Goal: Information Seeking & Learning: Learn about a topic

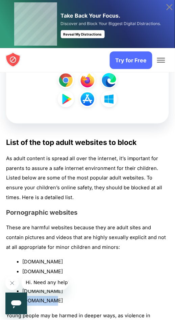
click at [100, 226] on p "These are harmful websites because they are adult sites and contain pictures an…" at bounding box center [87, 237] width 163 height 29
click at [83, 223] on p "These are harmful websites because they are adult sites and contain pictures an…" at bounding box center [87, 237] width 163 height 29
click at [35, 296] on li "[DOMAIN_NAME]" at bounding box center [95, 301] width 147 height 10
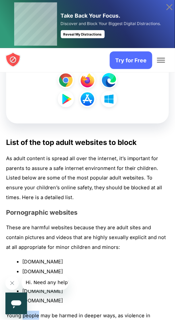
click at [102, 225] on p "These are harmful websites because they are adult sites and contain pictures an…" at bounding box center [87, 237] width 163 height 29
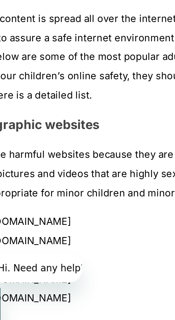
scroll to position [549, 0]
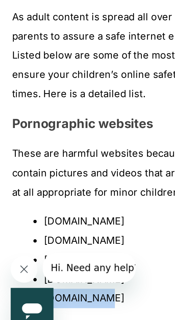
click at [60, 254] on li "[DOMAIN_NAME]" at bounding box center [95, 259] width 147 height 10
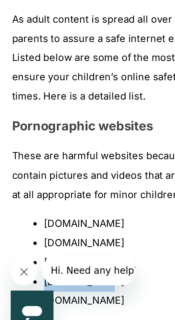
click at [33, 283] on li "[DOMAIN_NAME]" at bounding box center [95, 288] width 147 height 10
click at [27, 283] on li "[DOMAIN_NAME]" at bounding box center [95, 288] width 147 height 10
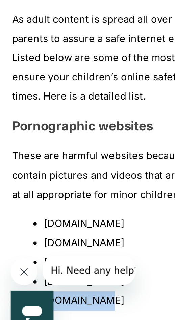
click at [62, 236] on p "These are harmful websites because they are adult sites and contain pictures an…" at bounding box center [87, 234] width 163 height 29
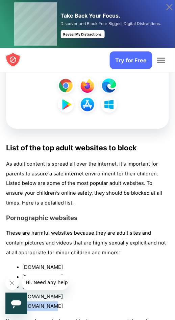
click at [149, 174] on p "As adult content is spread all over the internet, it’s important for parents to…" at bounding box center [87, 183] width 163 height 49
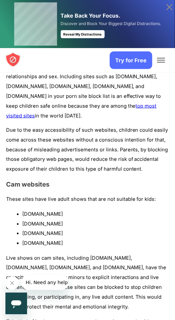
scroll to position [805, 0]
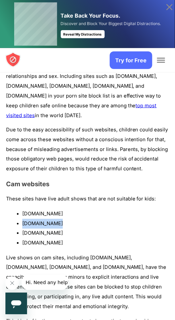
click at [97, 228] on li "[DOMAIN_NAME]" at bounding box center [95, 233] width 147 height 10
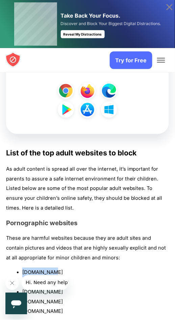
click at [36, 267] on li "[DOMAIN_NAME]" at bounding box center [95, 272] width 147 height 10
click at [33, 267] on li "[DOMAIN_NAME]" at bounding box center [95, 272] width 147 height 10
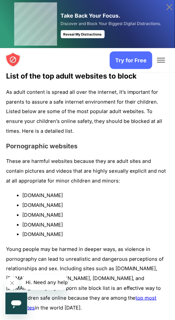
scroll to position [614, 0]
